Goal: Transaction & Acquisition: Register for event/course

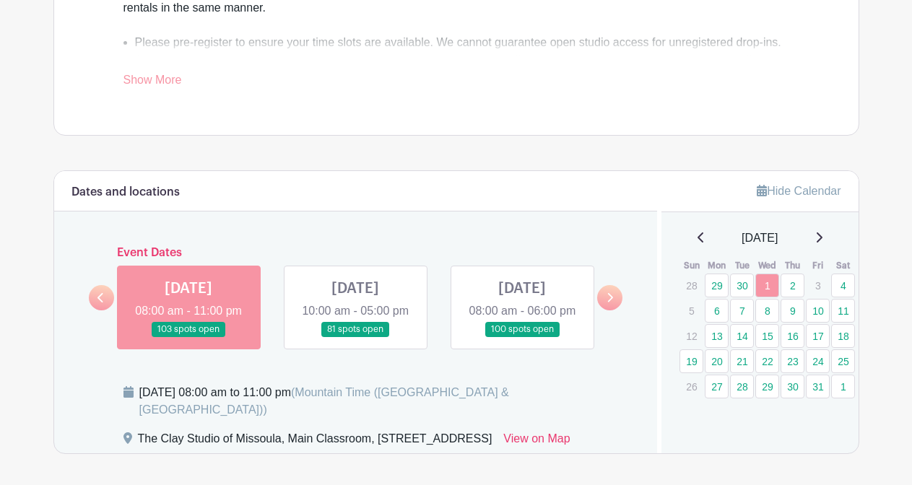
scroll to position [619, 0]
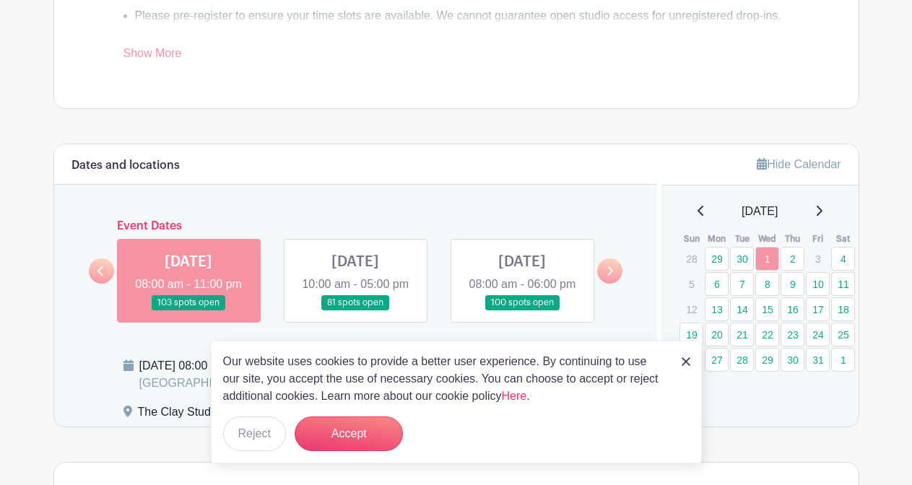
click at [684, 357] on img at bounding box center [685, 361] width 9 height 9
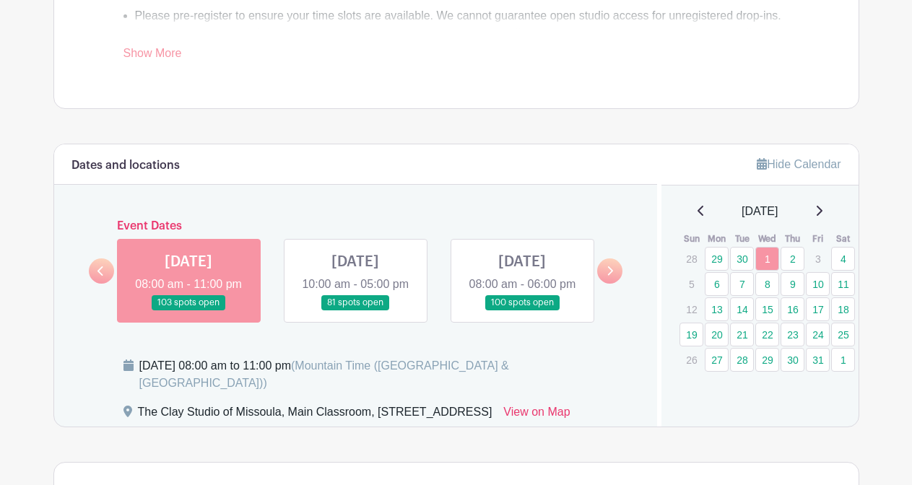
click at [611, 276] on icon at bounding box center [609, 271] width 6 height 11
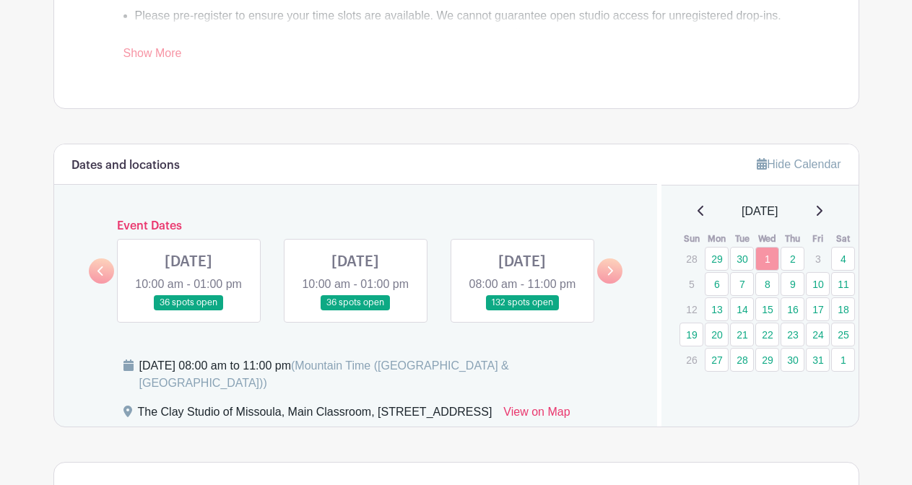
click at [98, 276] on icon at bounding box center [100, 271] width 6 height 11
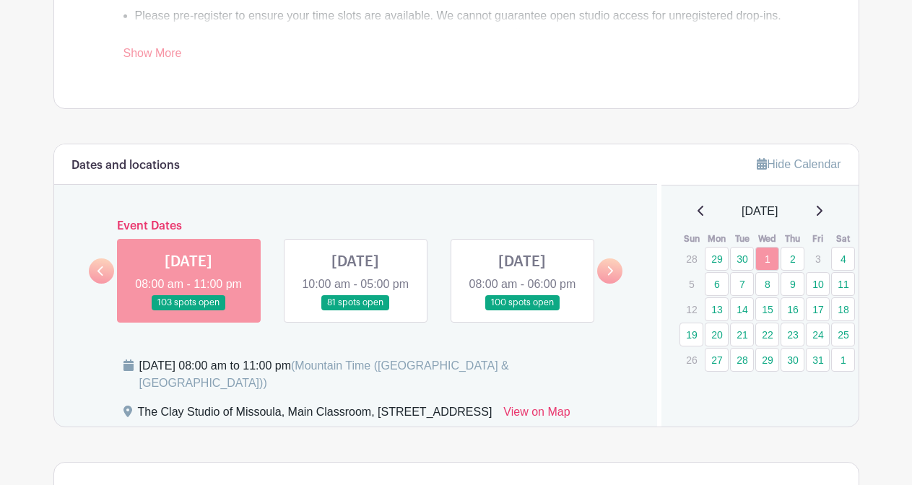
click at [522, 310] on link at bounding box center [522, 310] width 0 height 0
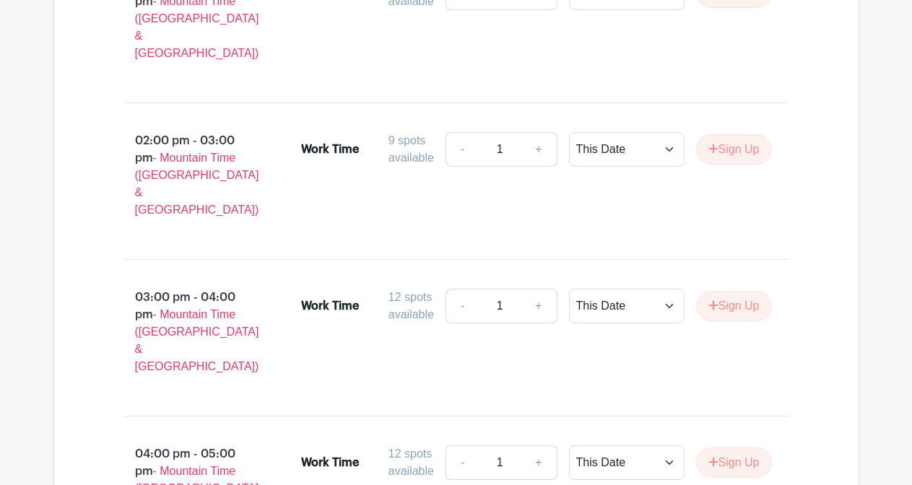
scroll to position [1967, 0]
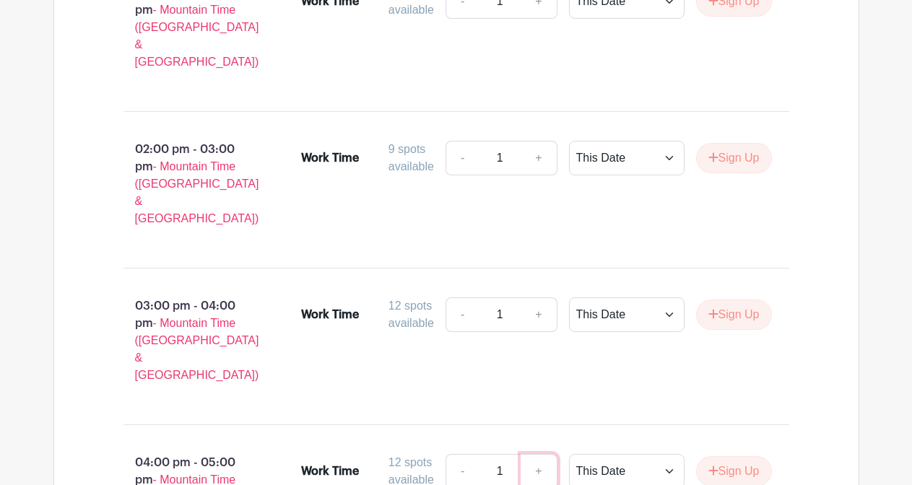
click at [533, 454] on link "+" at bounding box center [538, 471] width 36 height 35
click at [455, 454] on link "-" at bounding box center [461, 471] width 33 height 35
type input "1"
click at [728, 456] on button "Sign Up" at bounding box center [734, 471] width 76 height 30
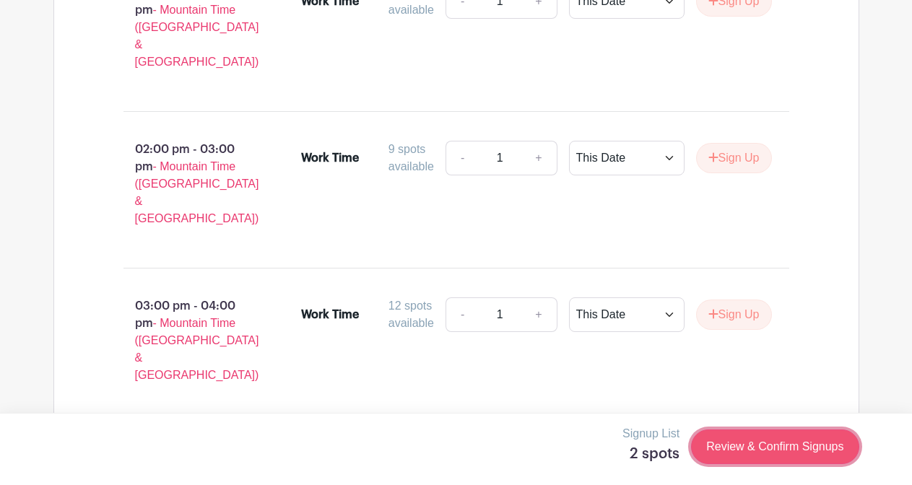
click at [764, 463] on link "Review & Confirm Signups" at bounding box center [774, 446] width 167 height 35
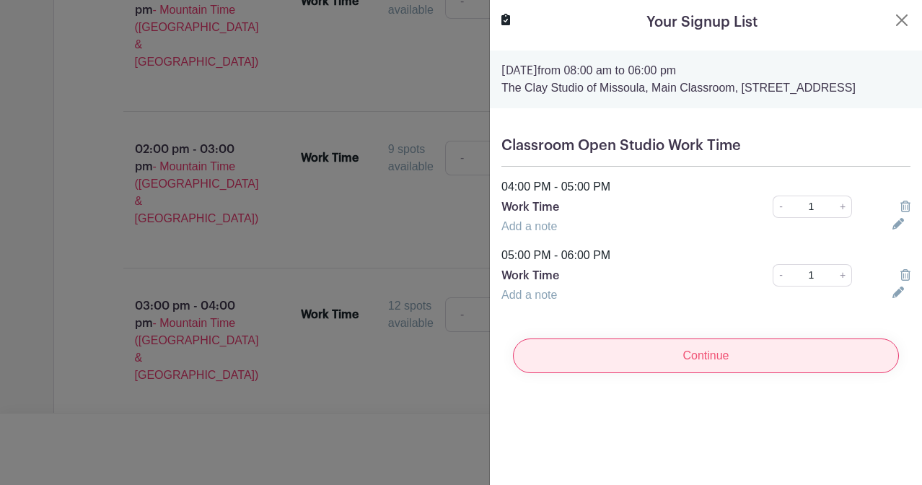
click at [751, 367] on input "Continue" at bounding box center [706, 356] width 386 height 35
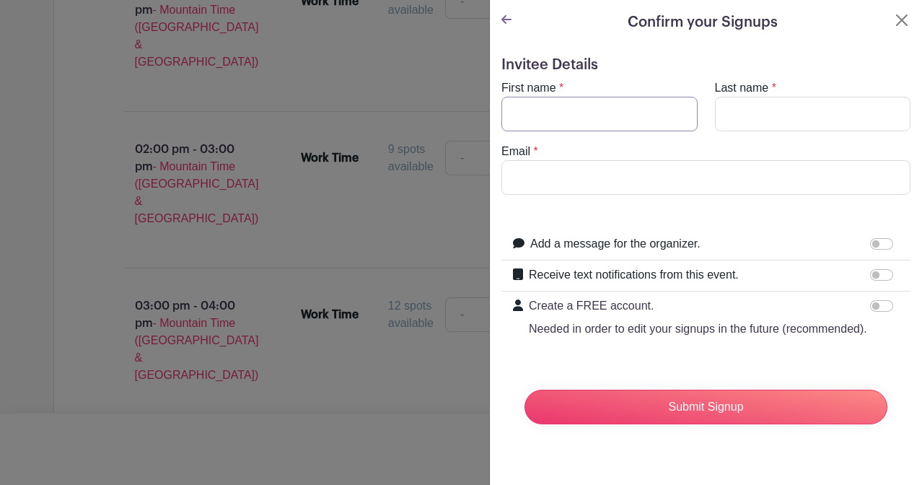
click at [601, 113] on input "First name" at bounding box center [600, 114] width 196 height 35
type input "Alexa"
type input "[PERSON_NAME]"
type input "[EMAIL_ADDRESS][DOMAIN_NAME]"
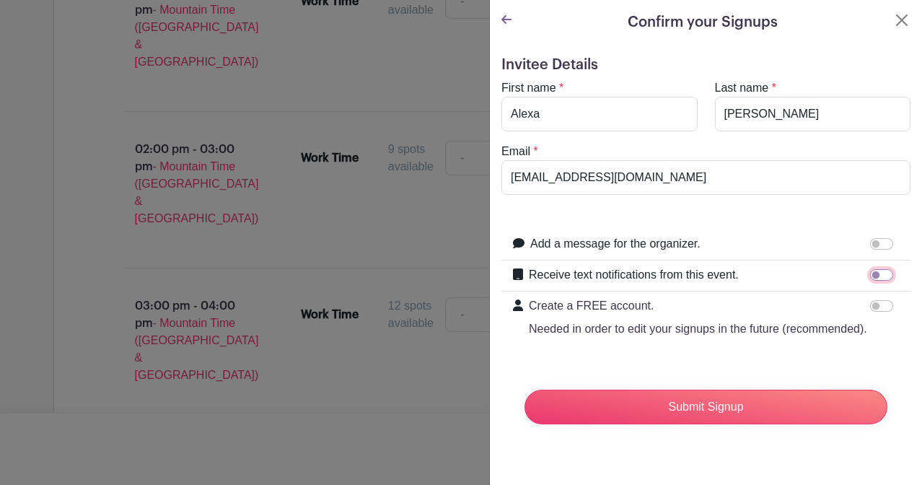
click at [871, 270] on input "Receive text notifications from this event." at bounding box center [882, 275] width 23 height 12
checkbox input "true"
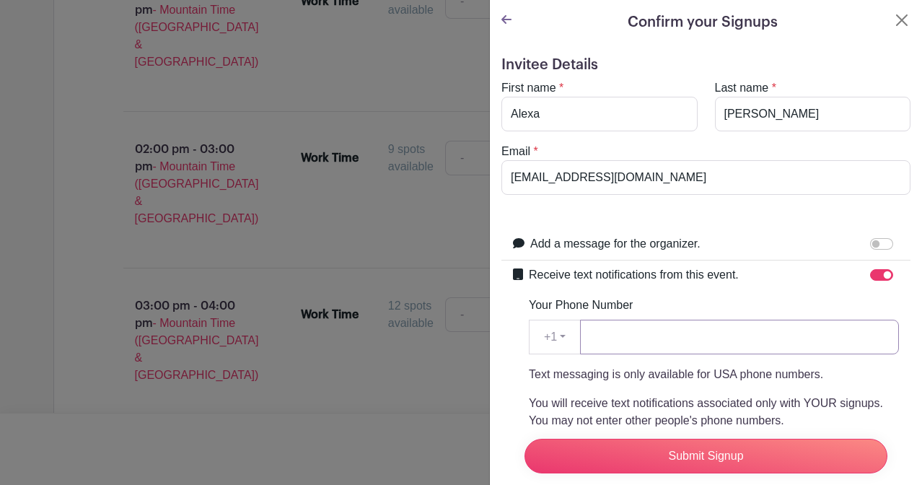
click at [692, 343] on input "Your Phone Number" at bounding box center [739, 337] width 319 height 35
type input "4066009589"
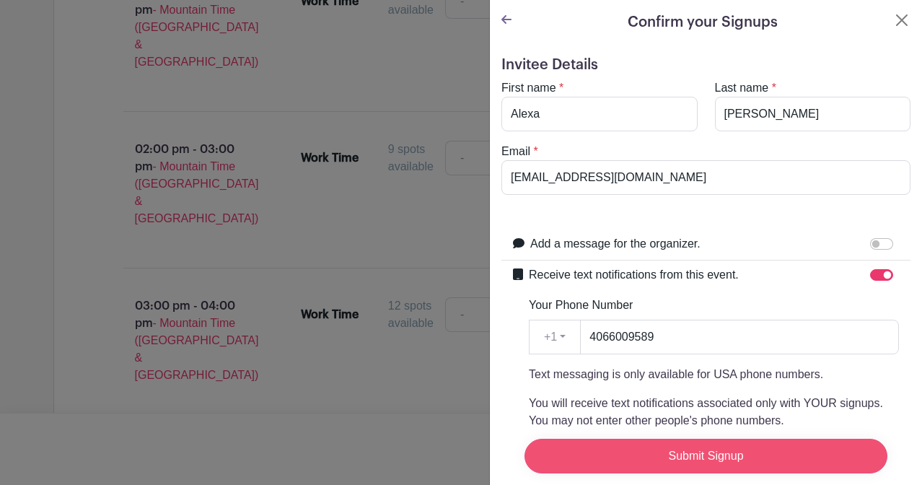
click at [688, 444] on input "Submit Signup" at bounding box center [706, 456] width 363 height 35
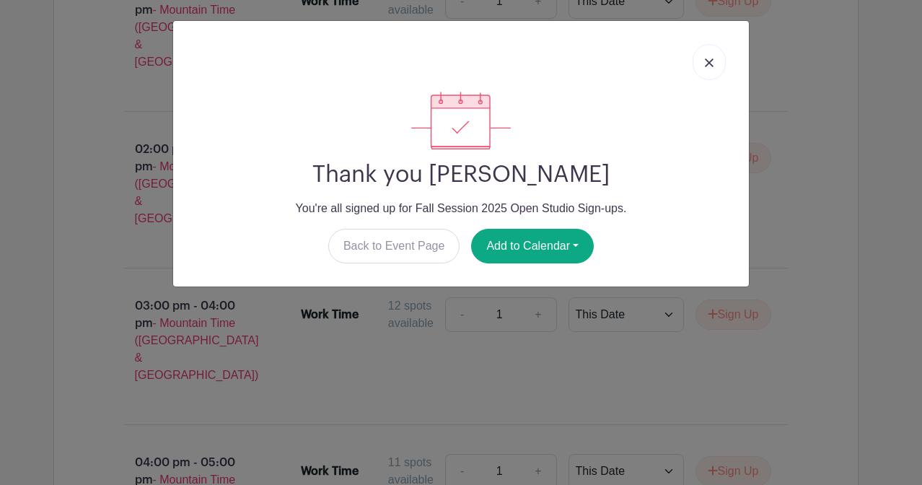
click at [715, 64] on link at bounding box center [709, 62] width 33 height 36
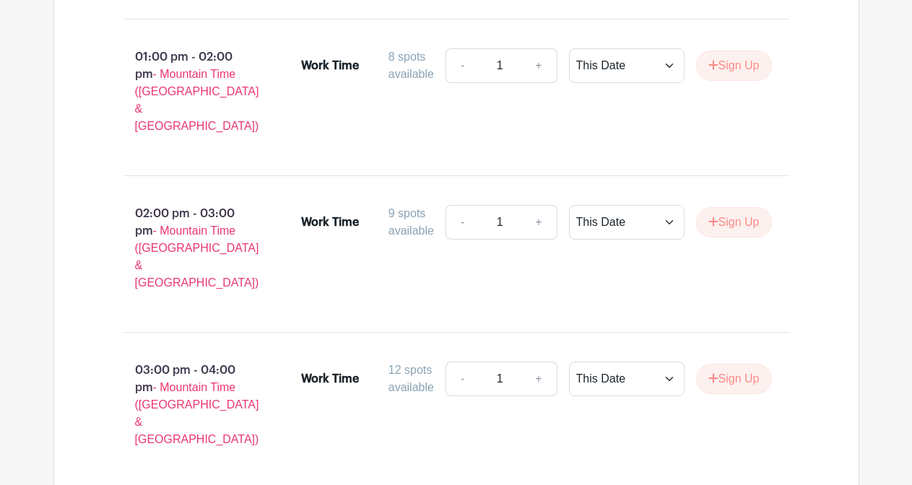
scroll to position [2051, 0]
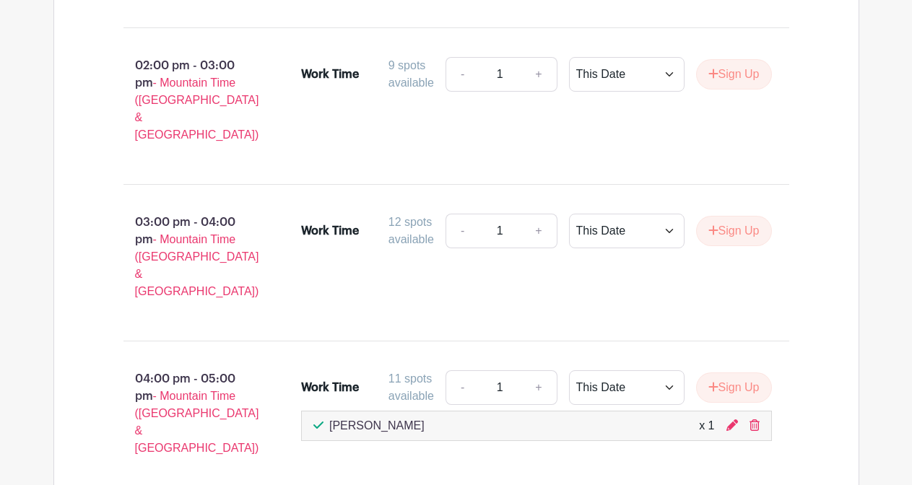
click at [807, 365] on div "Work Time 11 spots available - 1 + This Date Select Dates Select Dates Sign Up …" at bounding box center [545, 420] width 534 height 110
